Goal: Navigation & Orientation: Find specific page/section

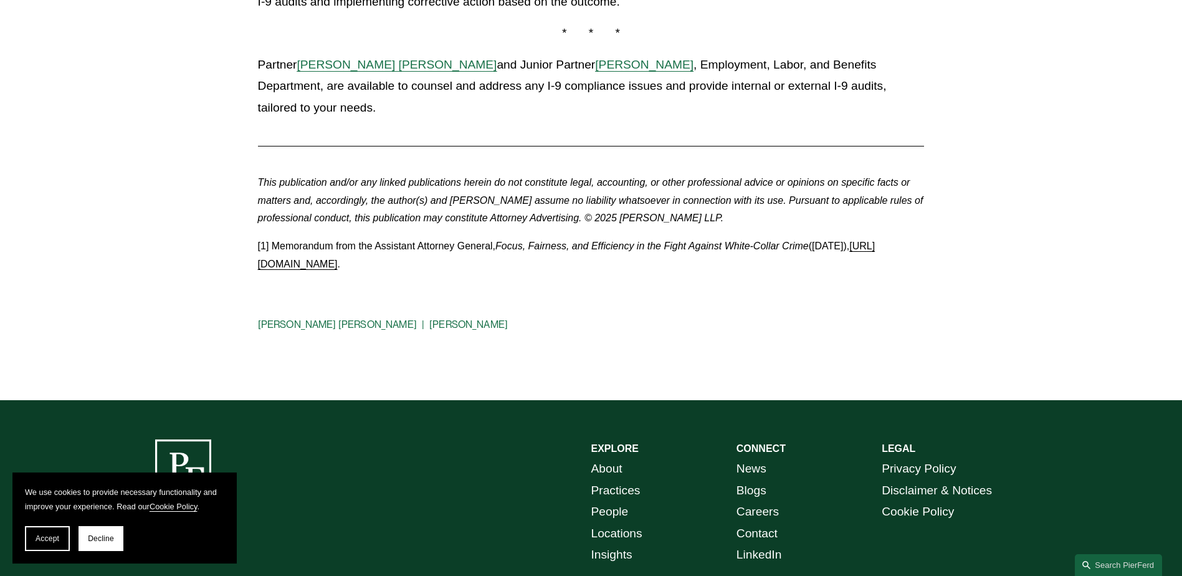
scroll to position [1184, 0]
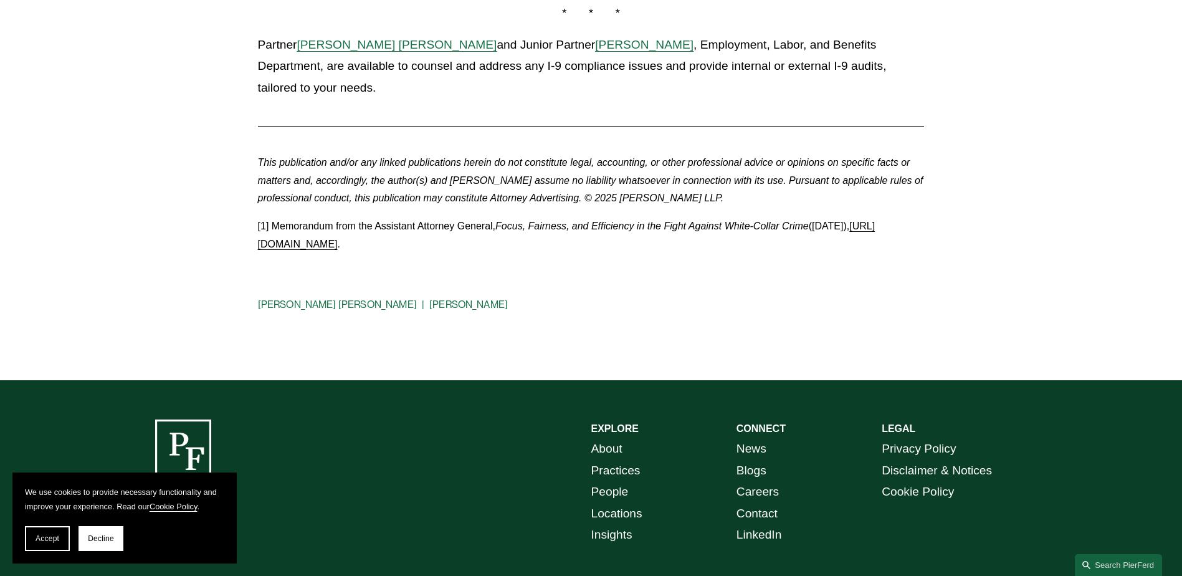
click at [616, 41] on span "Allison Bustin" at bounding box center [644, 44] width 98 height 13
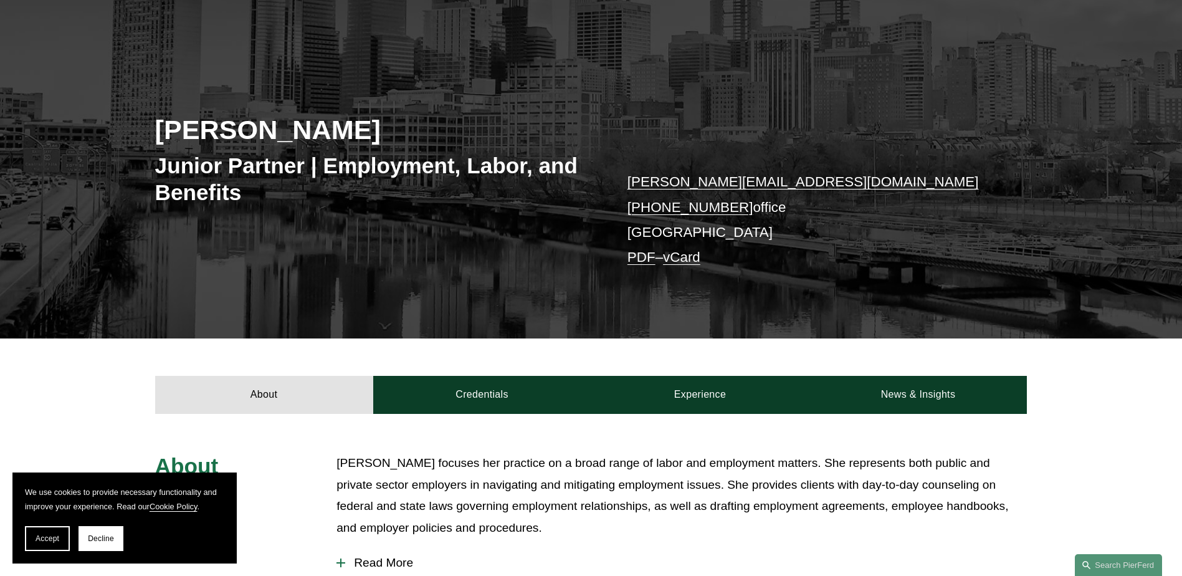
scroll to position [52, 0]
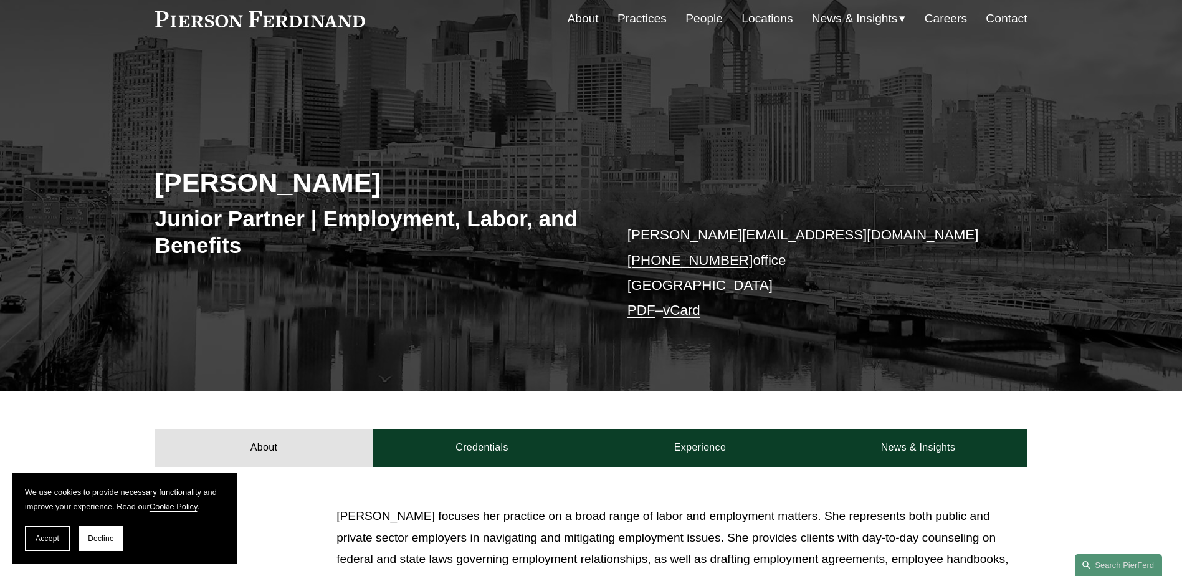
click at [696, 16] on link "People" at bounding box center [703, 19] width 37 height 24
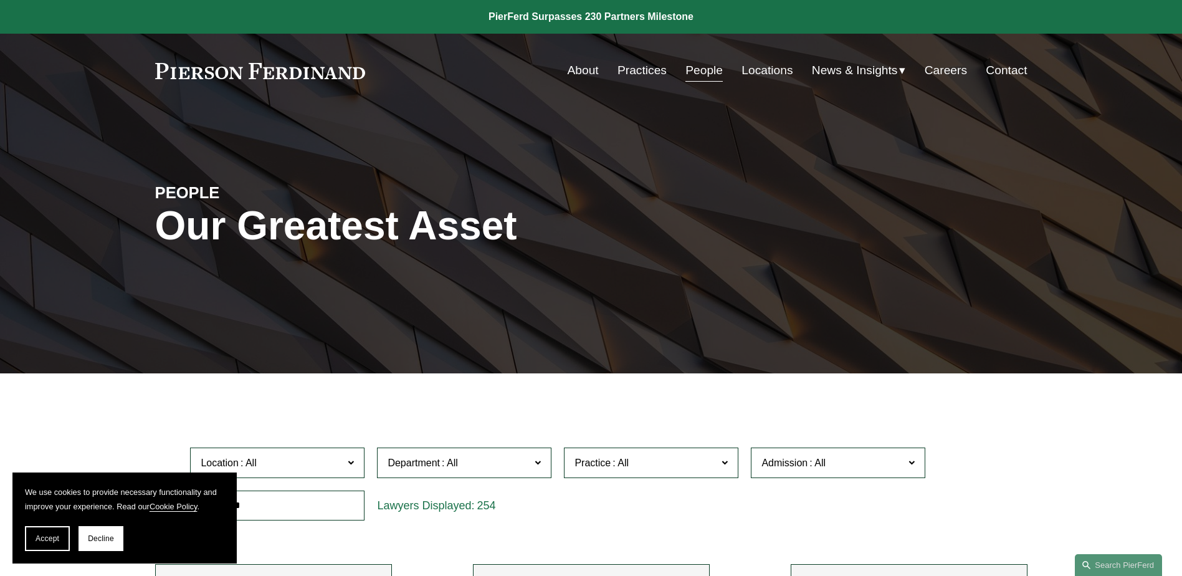
click at [766, 72] on link "Locations" at bounding box center [766, 71] width 51 height 24
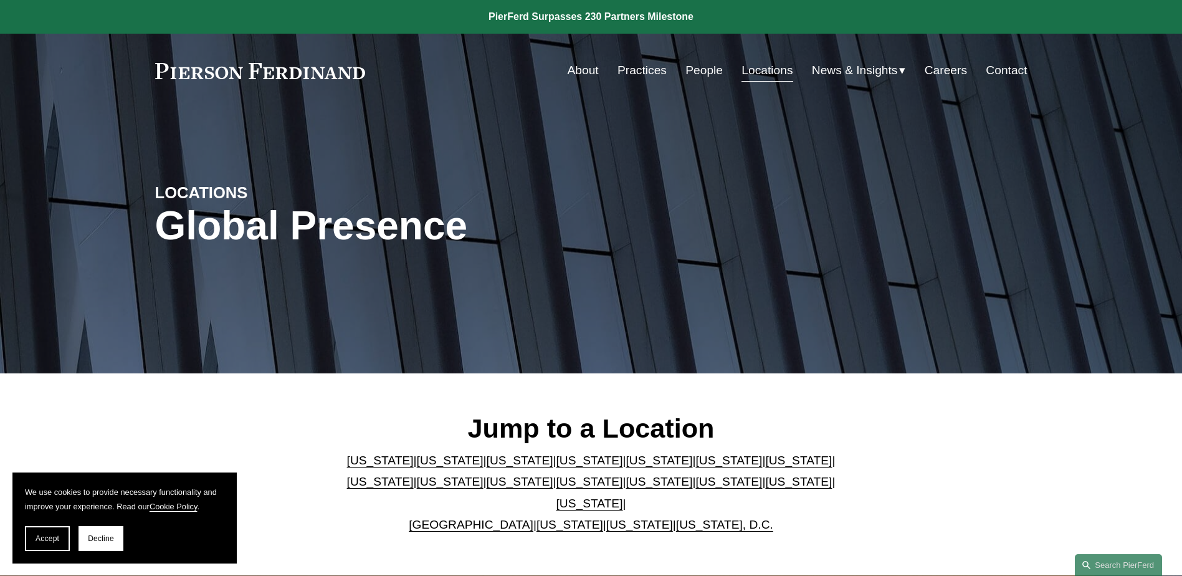
click at [695, 485] on link "[US_STATE]" at bounding box center [728, 481] width 67 height 13
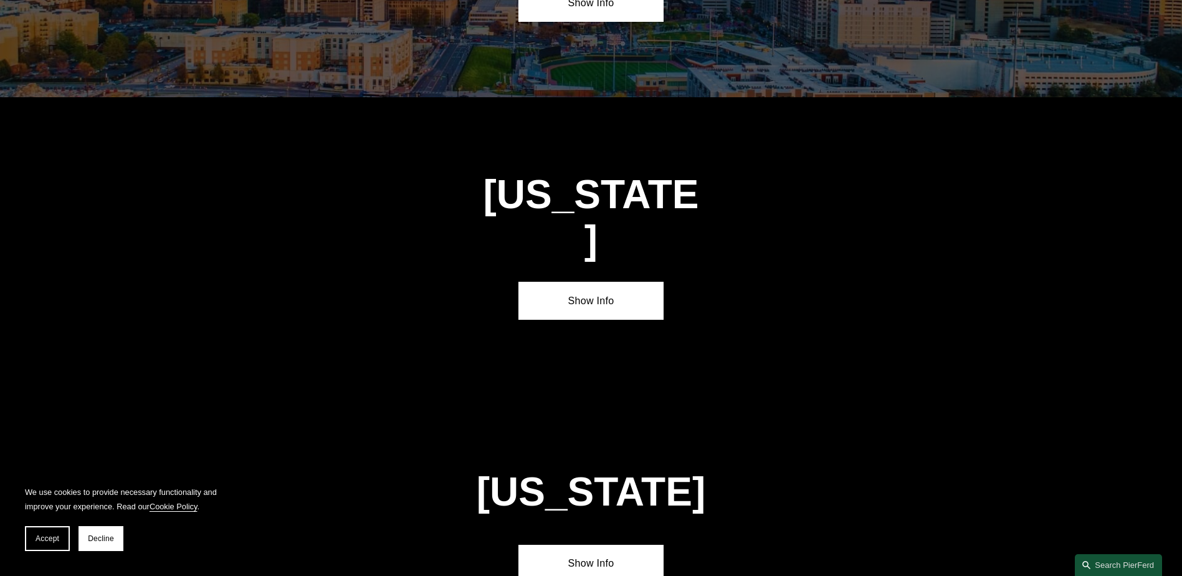
scroll to position [3715, 0]
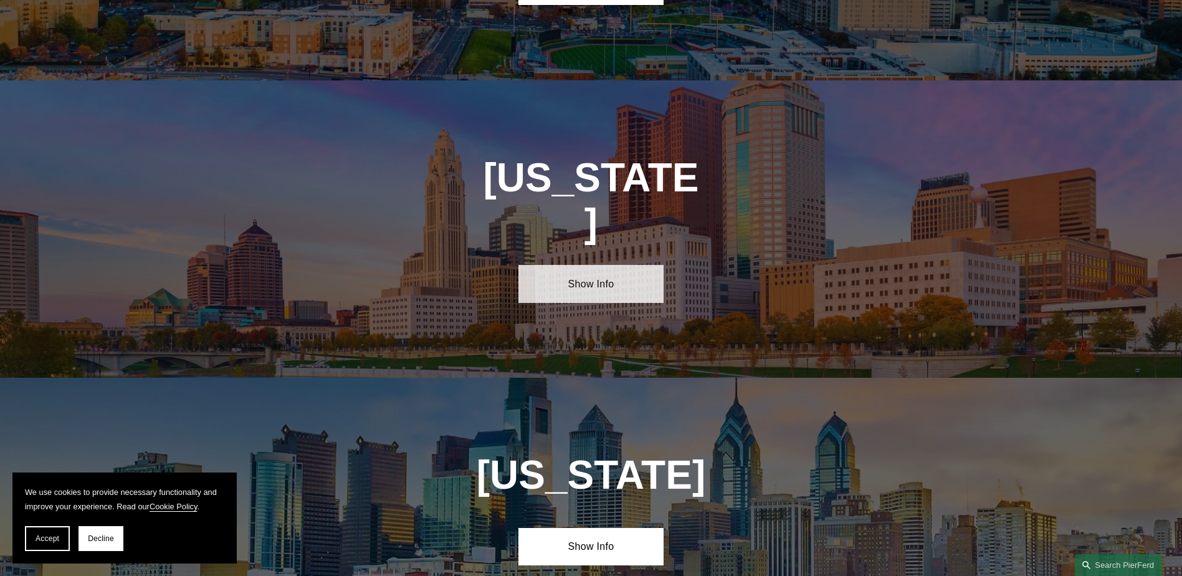
click at [587, 265] on link "Show Info" at bounding box center [590, 283] width 145 height 37
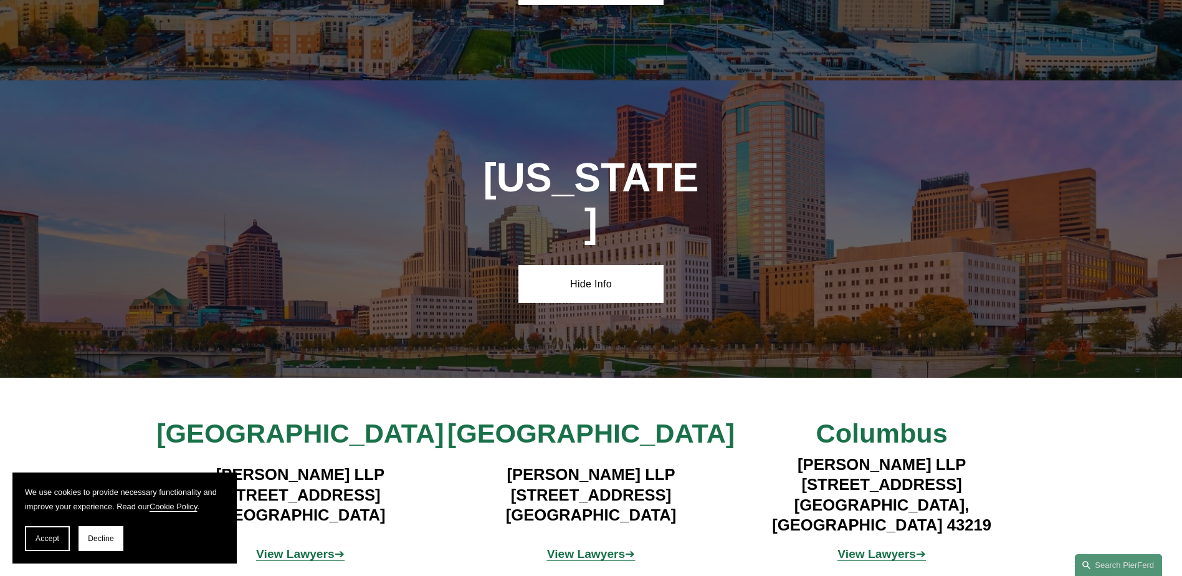
click at [591, 547] on strong "View Lawyers" at bounding box center [586, 553] width 79 height 13
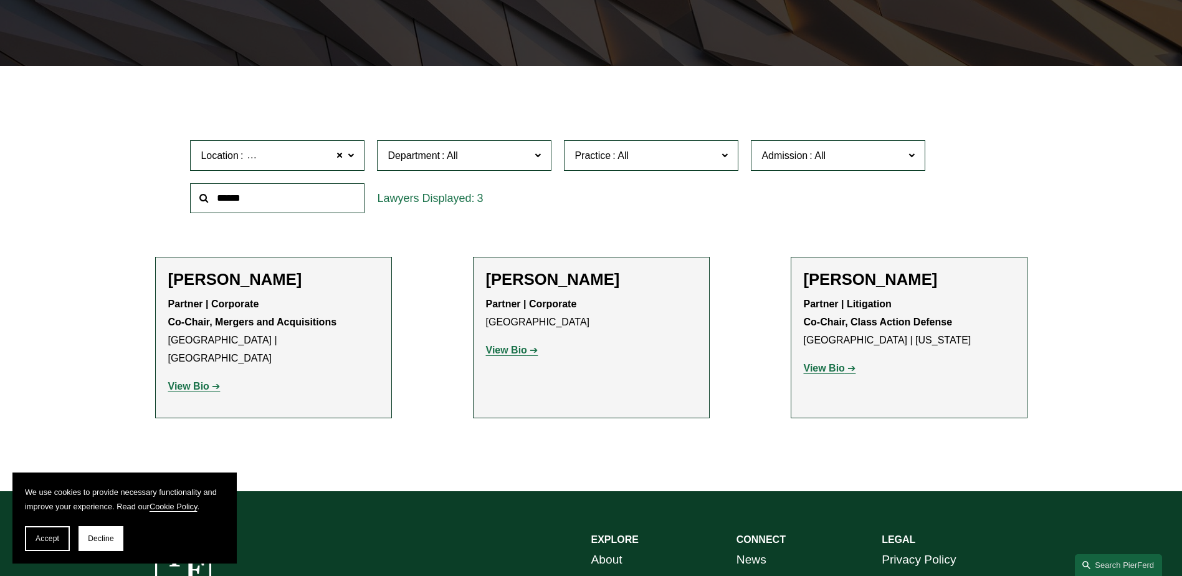
scroll to position [312, 0]
